Goal: Task Accomplishment & Management: Complete application form

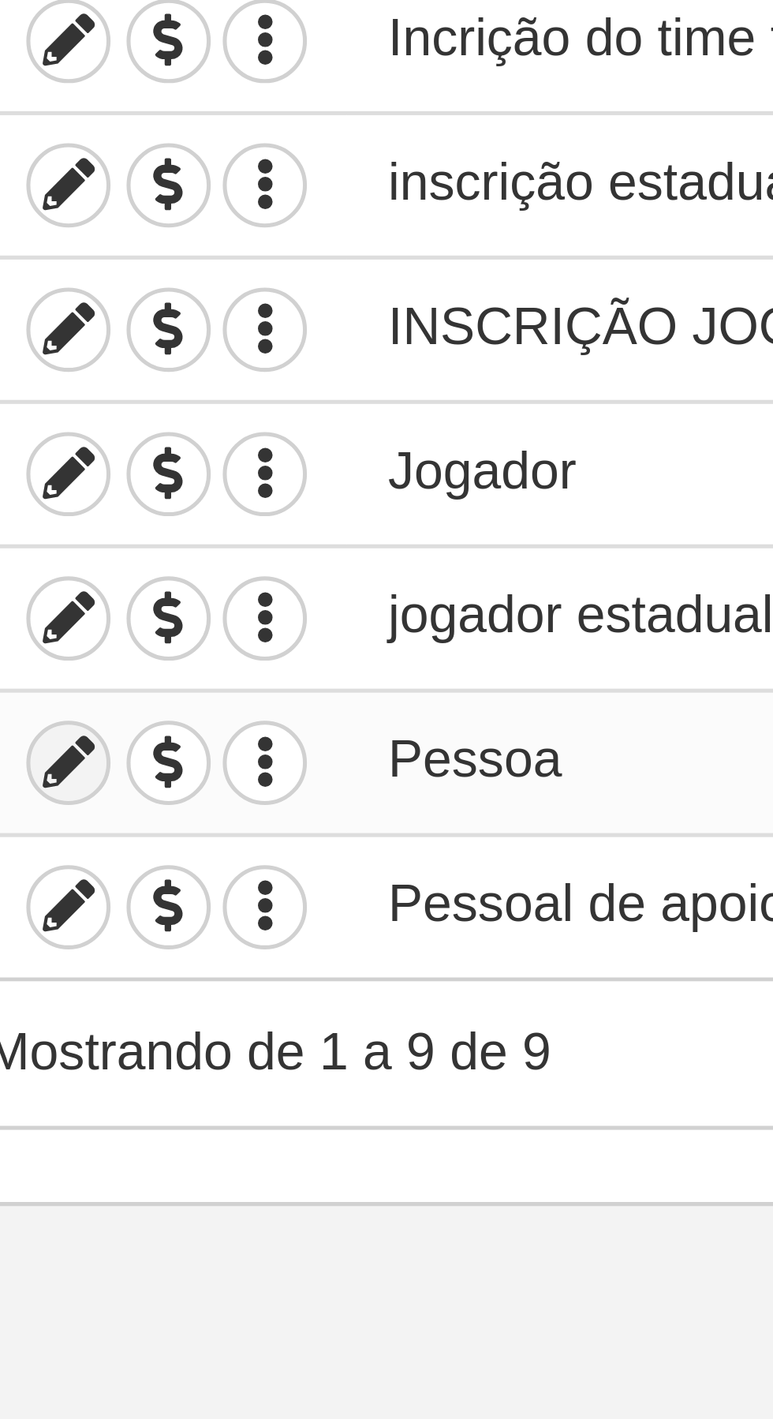
click at [146, 469] on icon at bounding box center [144, 473] width 15 height 15
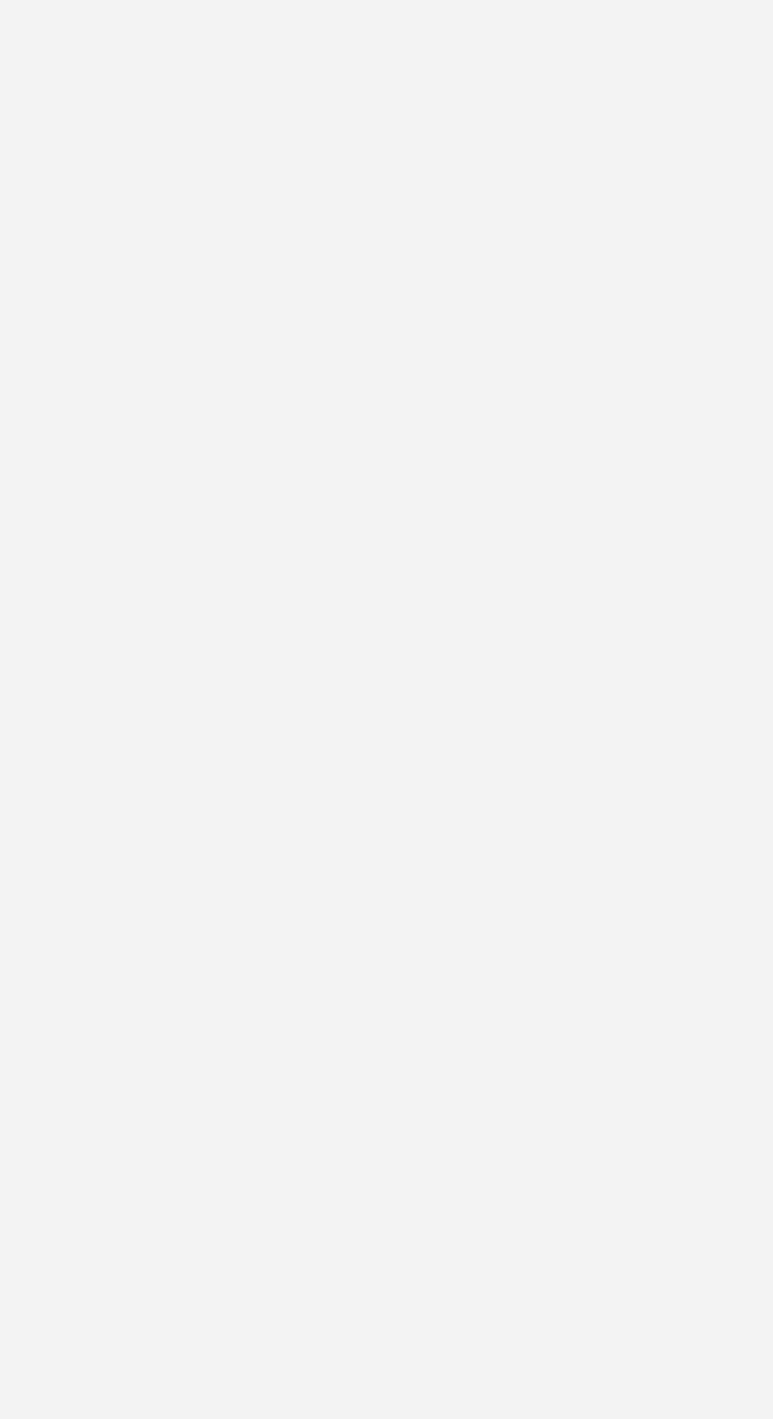
type input "Pessoa"
checkbox input "true"
type input "[DATE]"
type input "00:00"
type input "[DATE]"
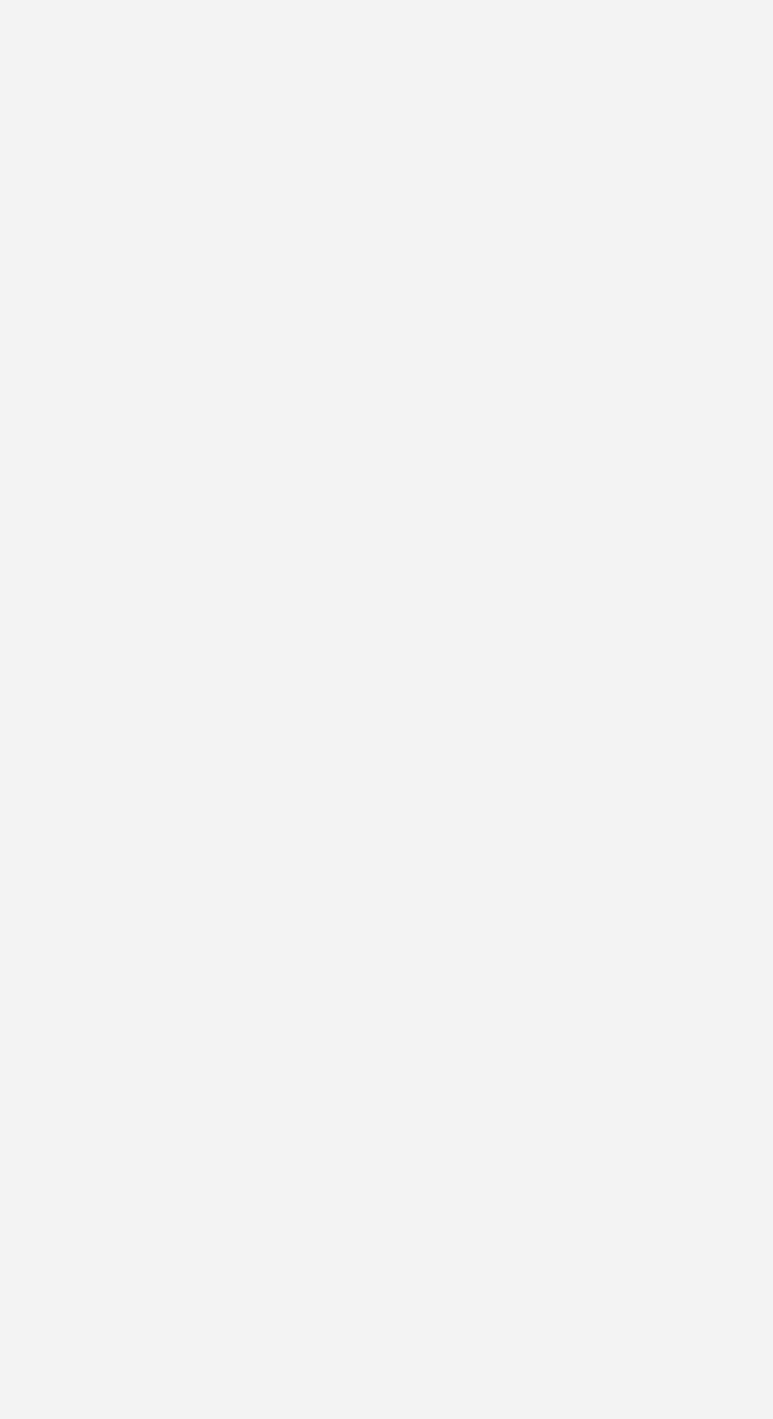
type input "23:55"
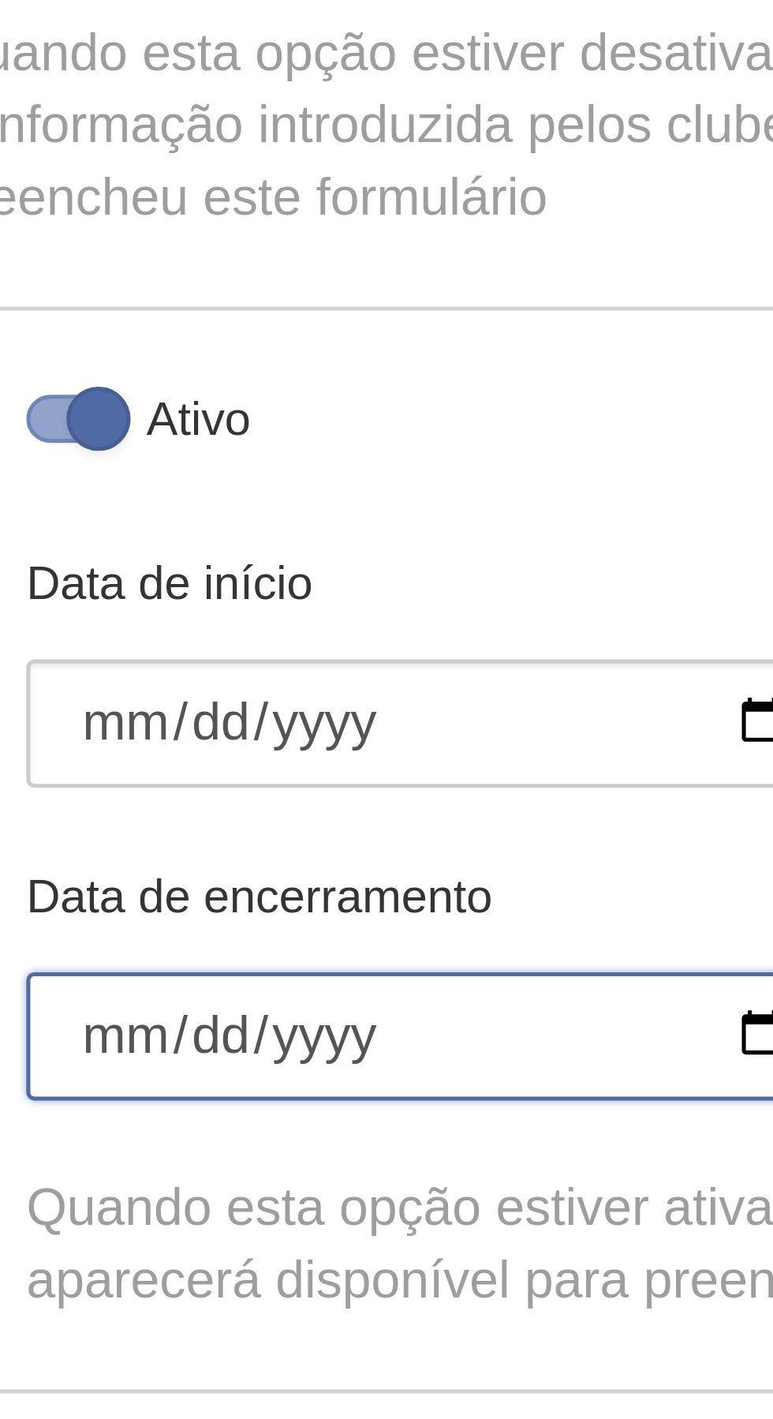
click at [156, 538] on input "[DATE]" at bounding box center [217, 540] width 162 height 25
type input "[DATE]"
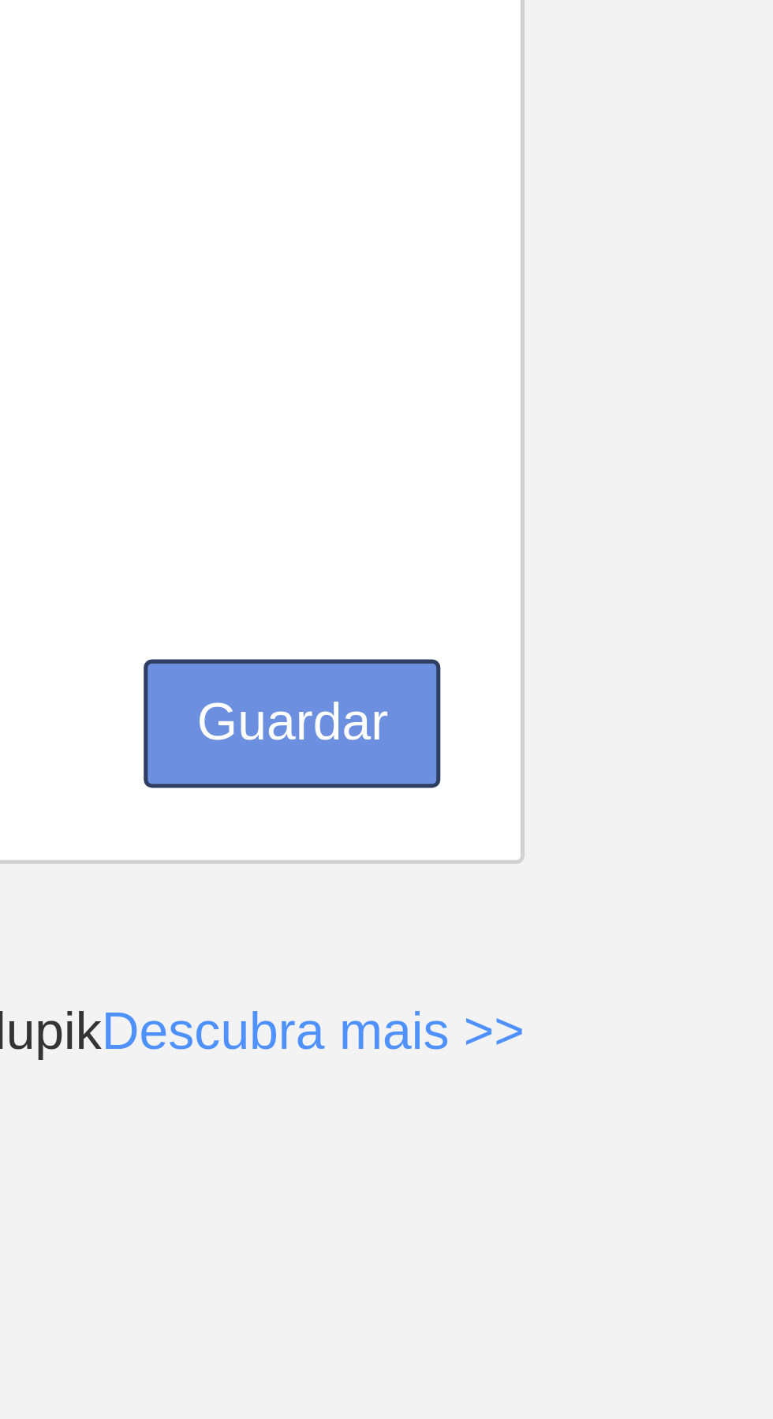
click at [637, 1169] on button "Guardar" at bounding box center [625, 1173] width 58 height 25
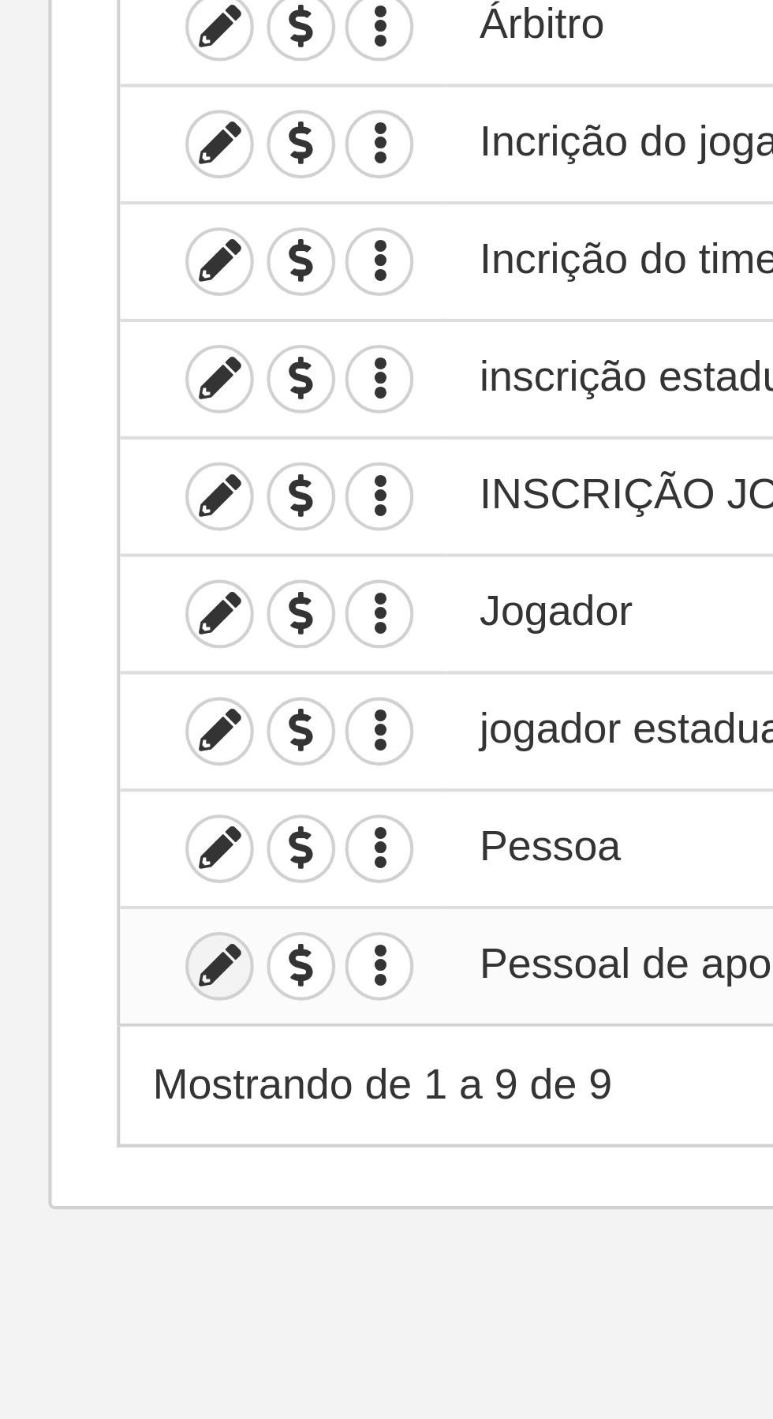
click at [144, 502] on icon at bounding box center [144, 502] width 15 height 15
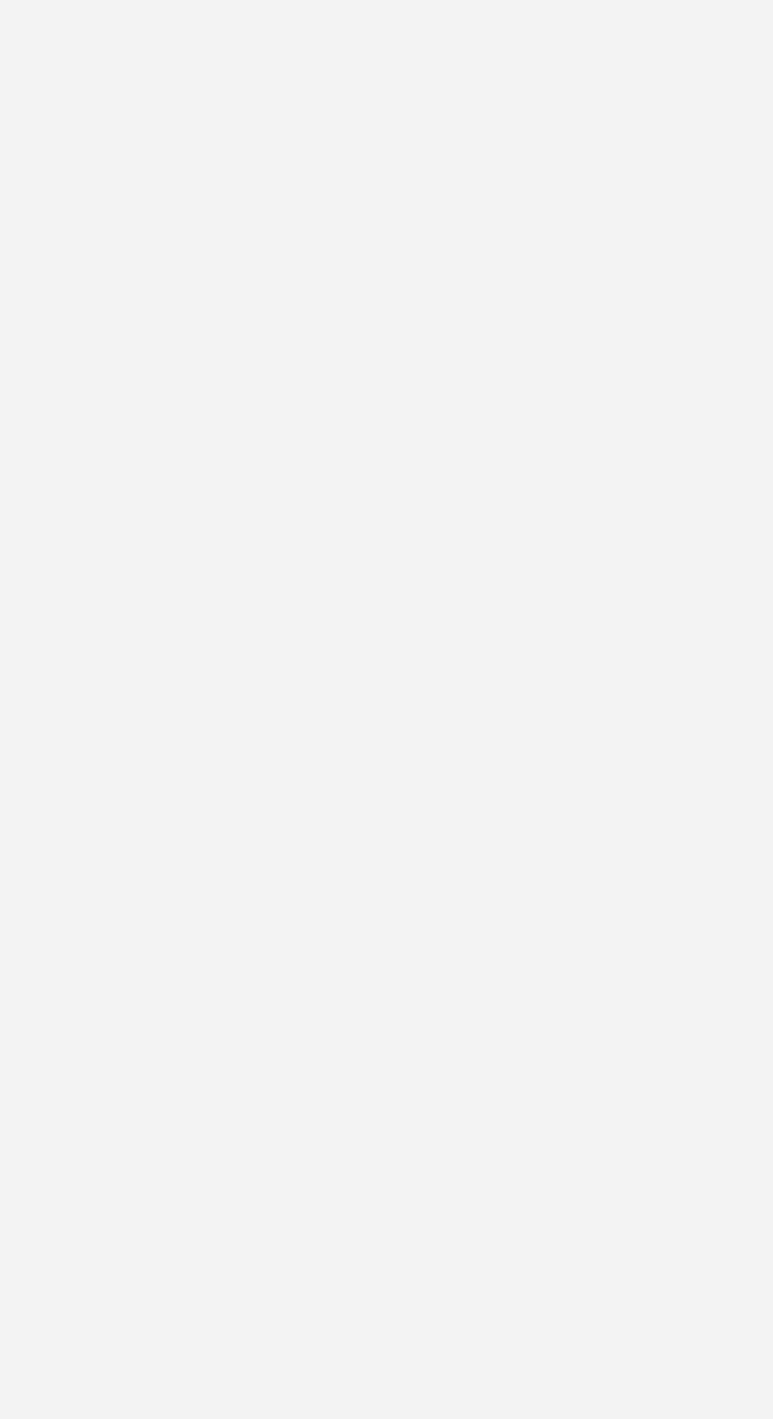
type input "Pessoal de apoio"
checkbox input "true"
type input "[DATE]"
type input "00:00"
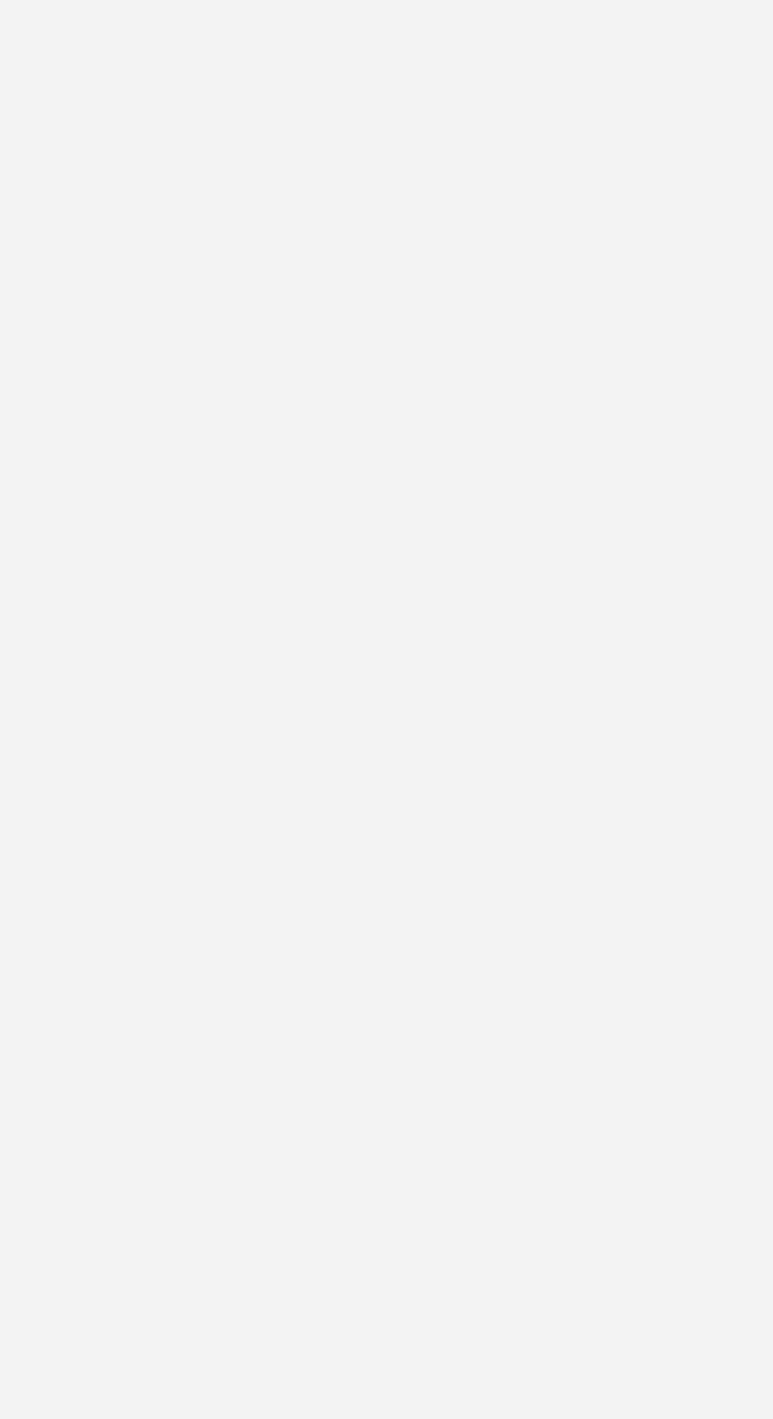
type input "[DATE]"
type input "23:55"
select select "selected"
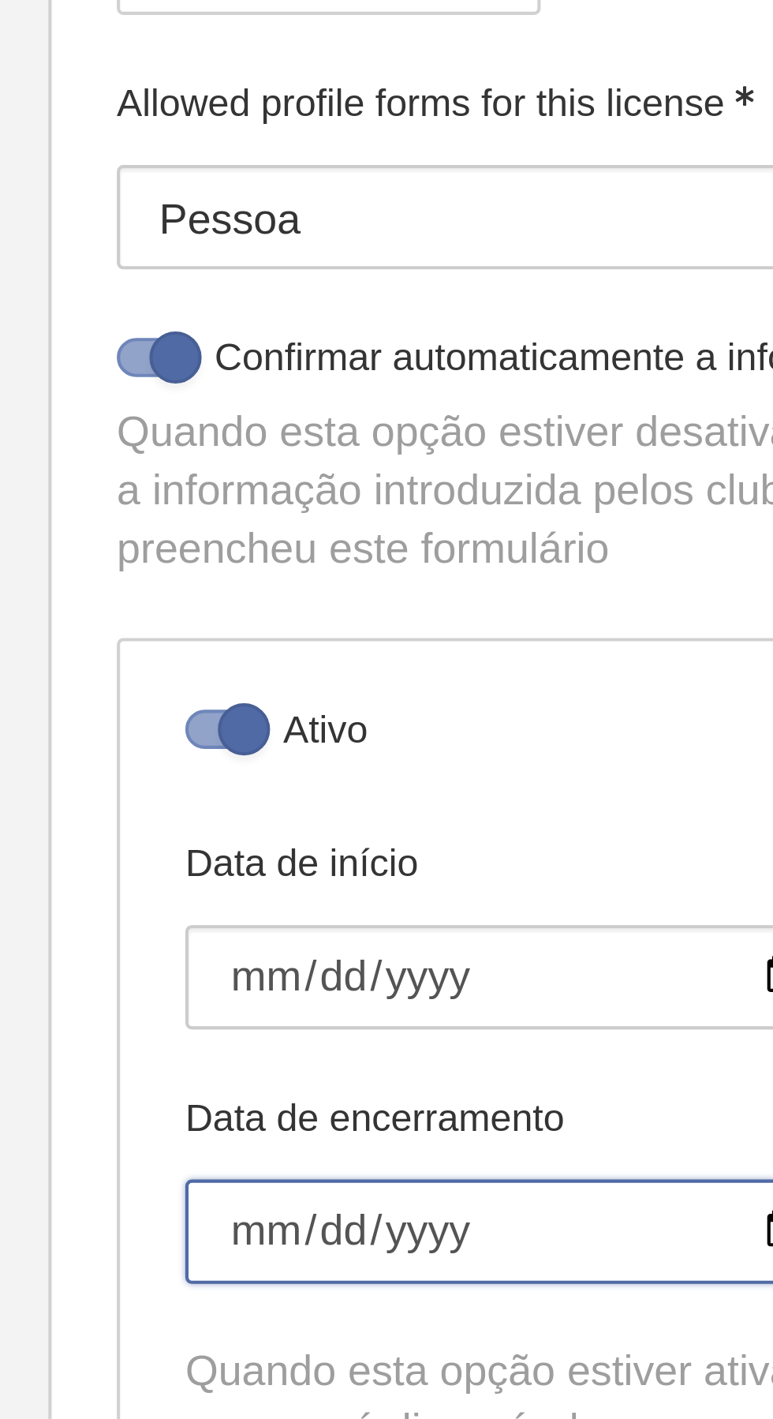
click at [153, 600] on input "[DATE]" at bounding box center [217, 602] width 162 height 25
type input "[DATE]"
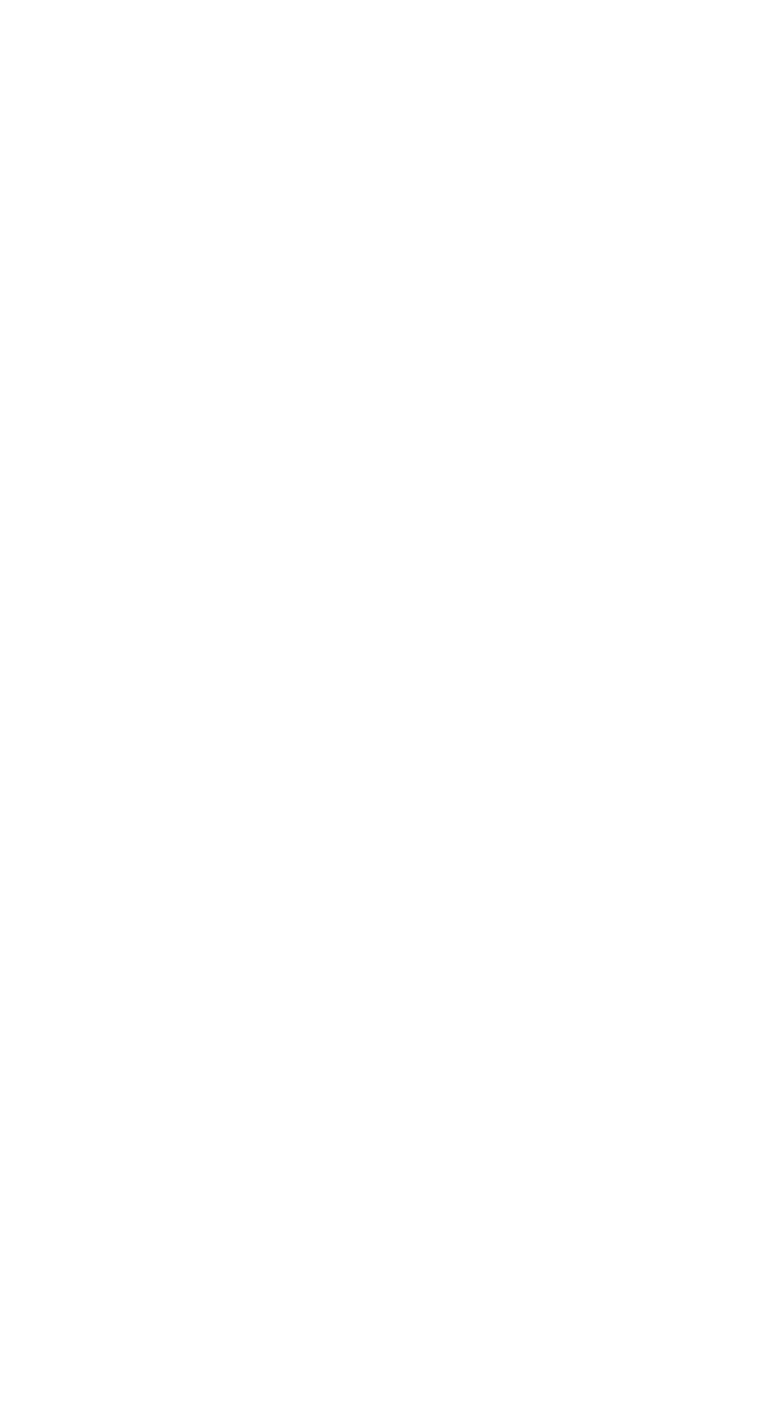
scroll to position [77, 0]
